Goal: Task Accomplishment & Management: Use online tool/utility

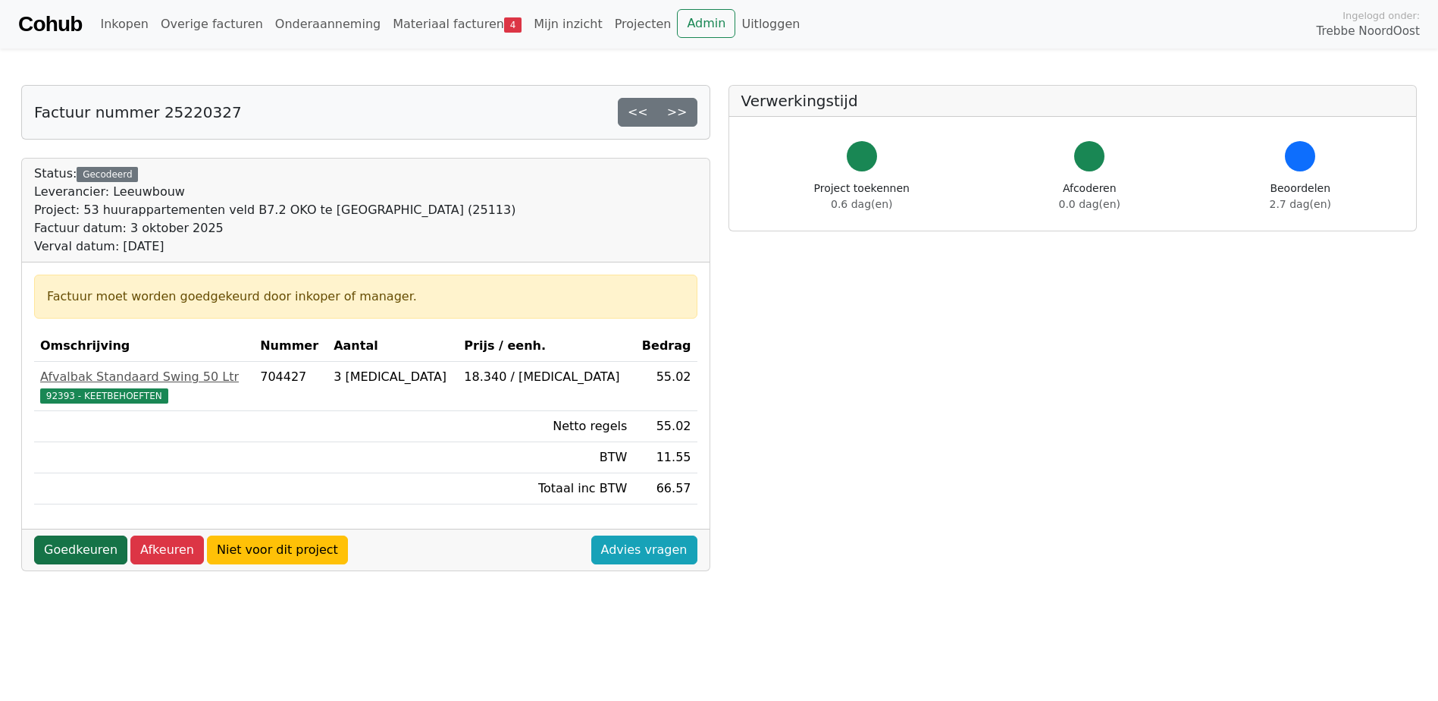
click at [71, 550] on link "Goedkeuren" at bounding box center [80, 549] width 93 height 29
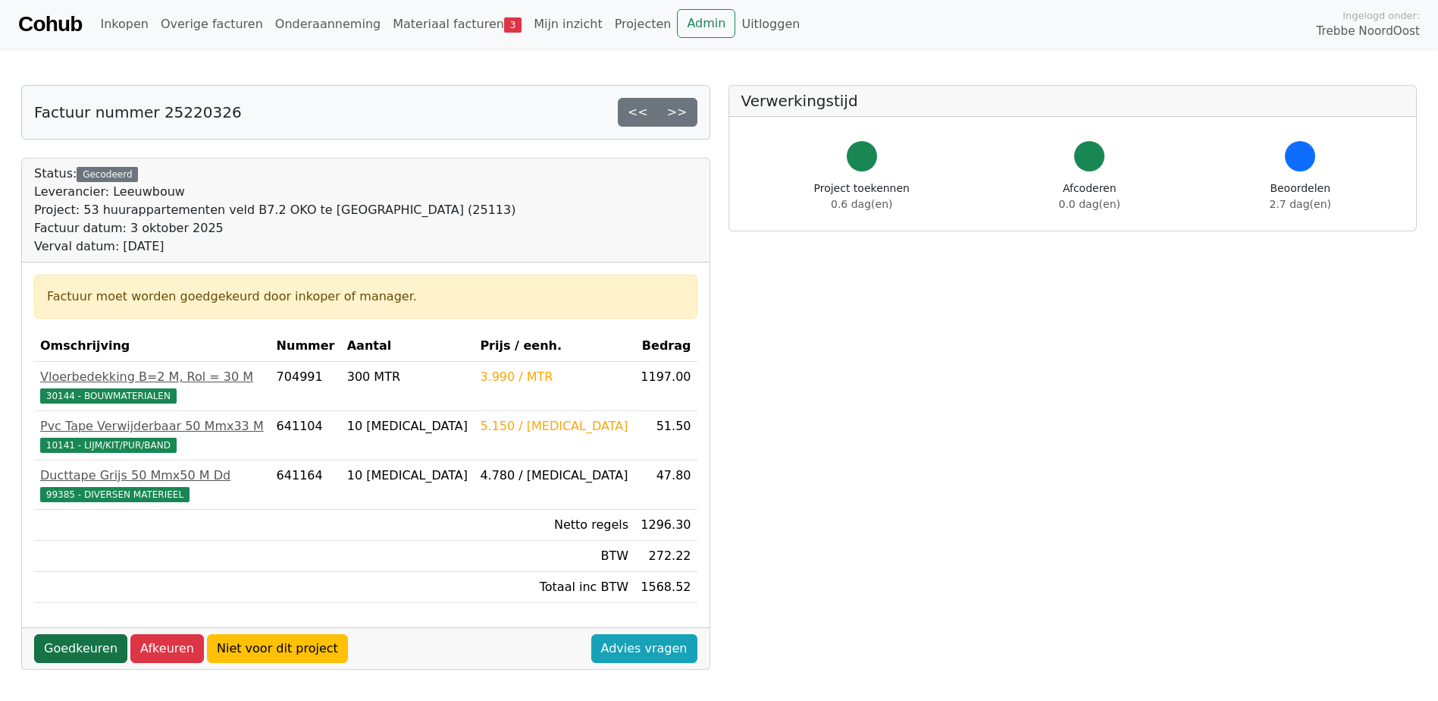
click at [70, 641] on link "Goedkeuren" at bounding box center [80, 648] width 93 height 29
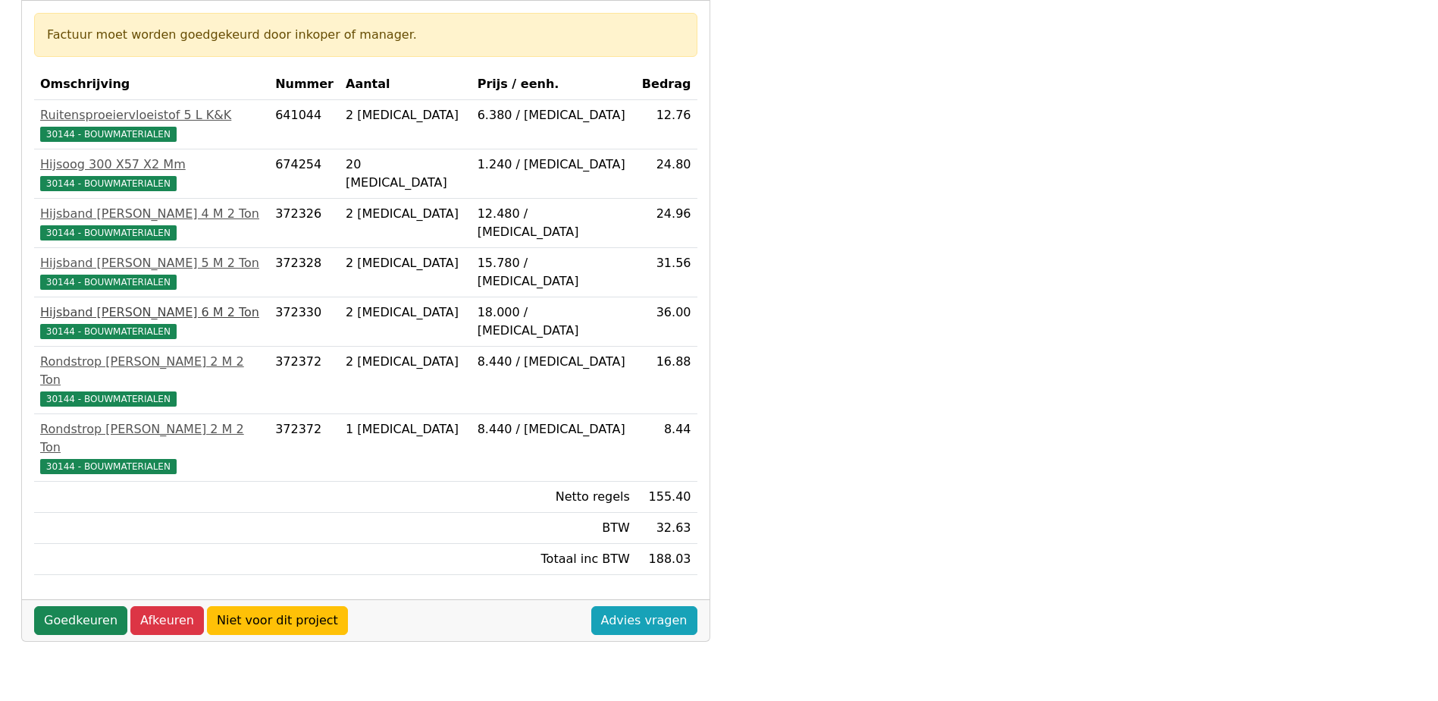
scroll to position [303, 0]
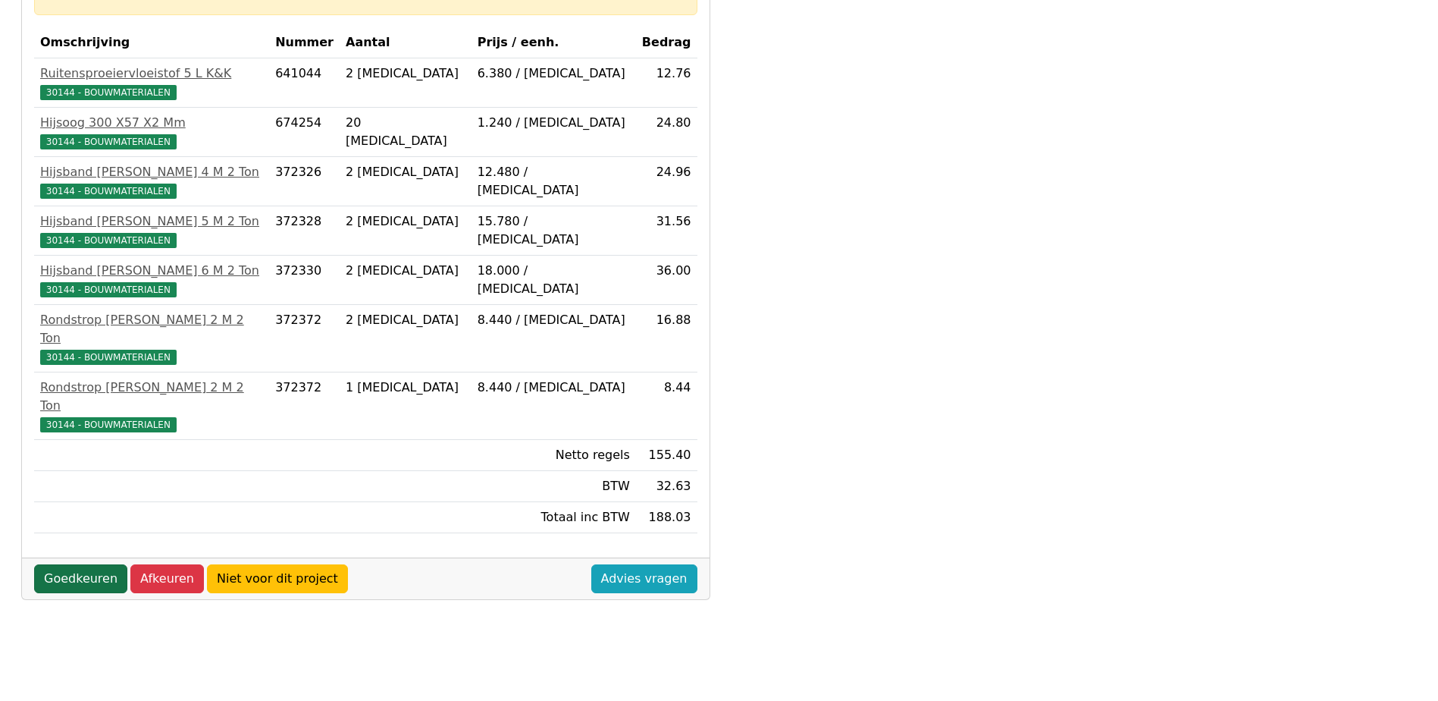
click at [60, 564] on link "Goedkeuren" at bounding box center [80, 578] width 93 height 29
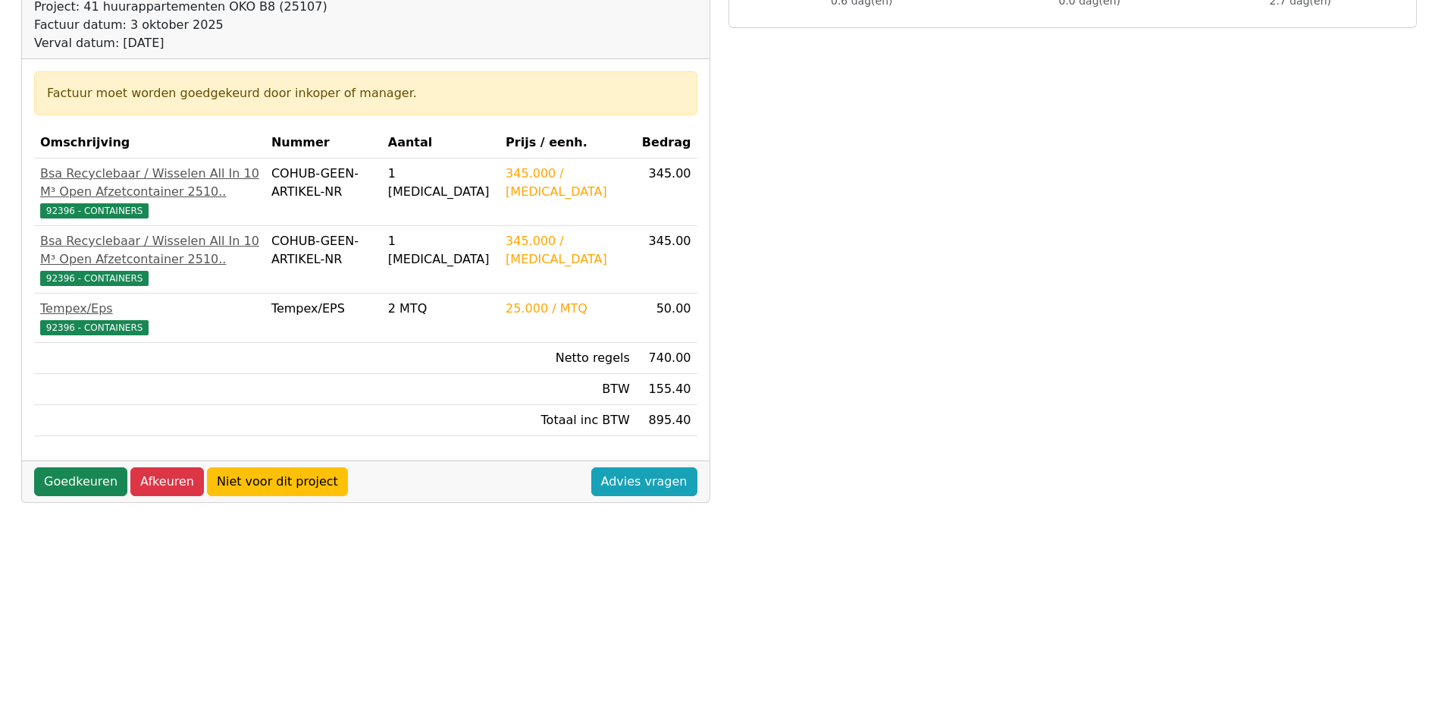
scroll to position [303, 0]
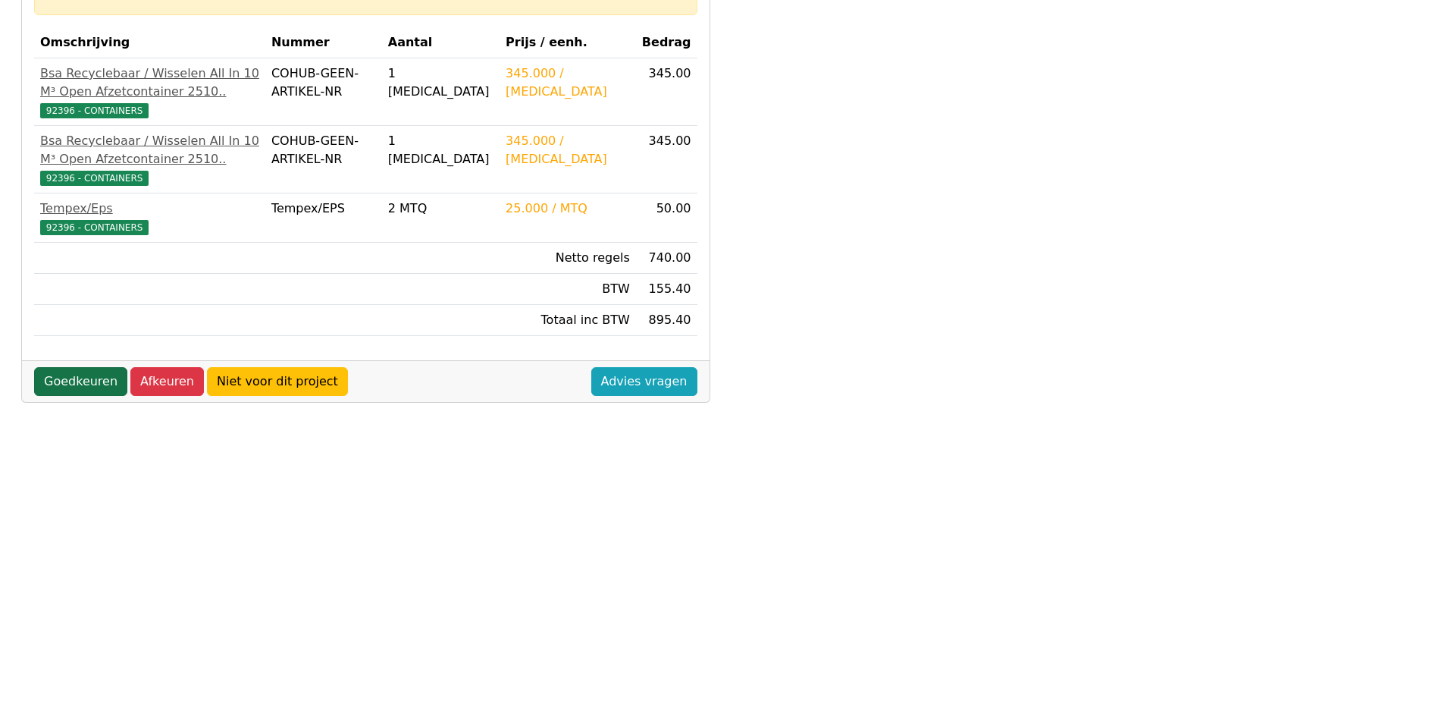
click at [51, 395] on link "Goedkeuren" at bounding box center [80, 381] width 93 height 29
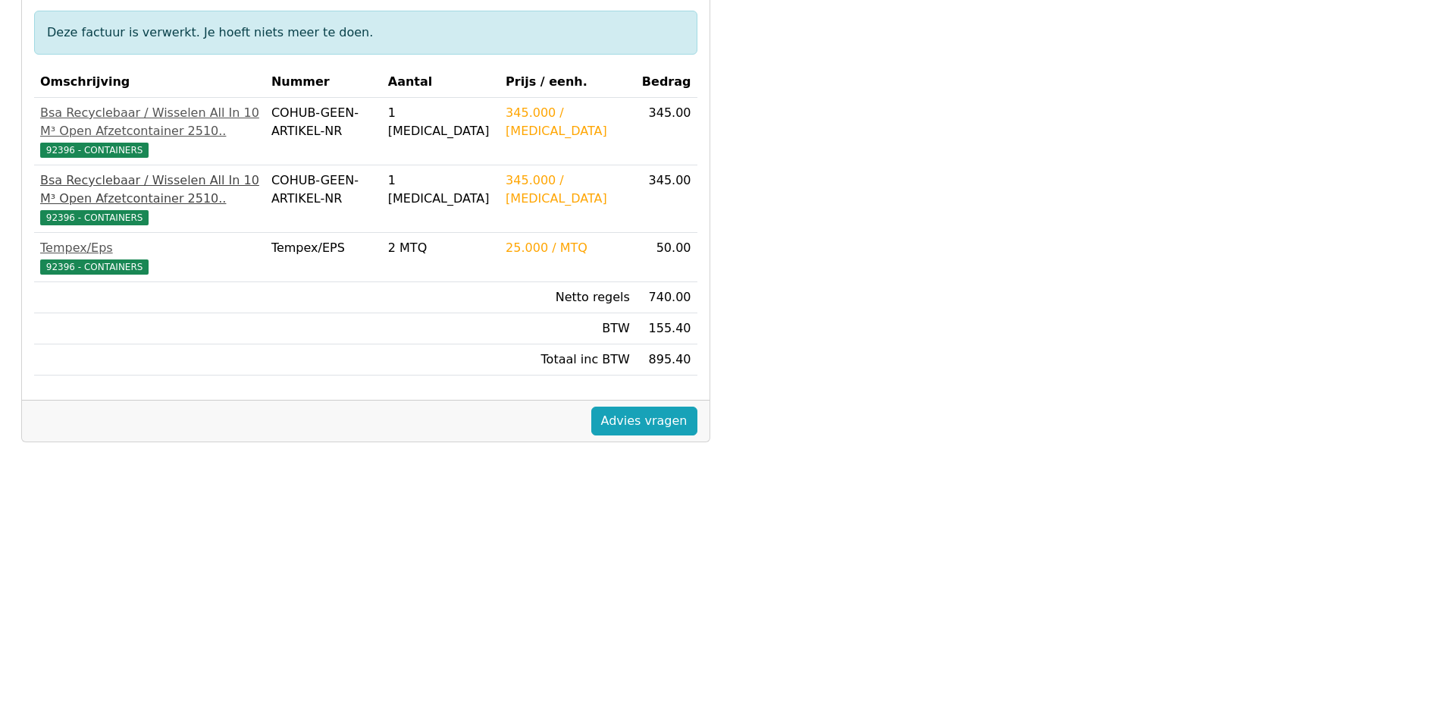
scroll to position [303, 0]
